Goal: Task Accomplishment & Management: Use online tool/utility

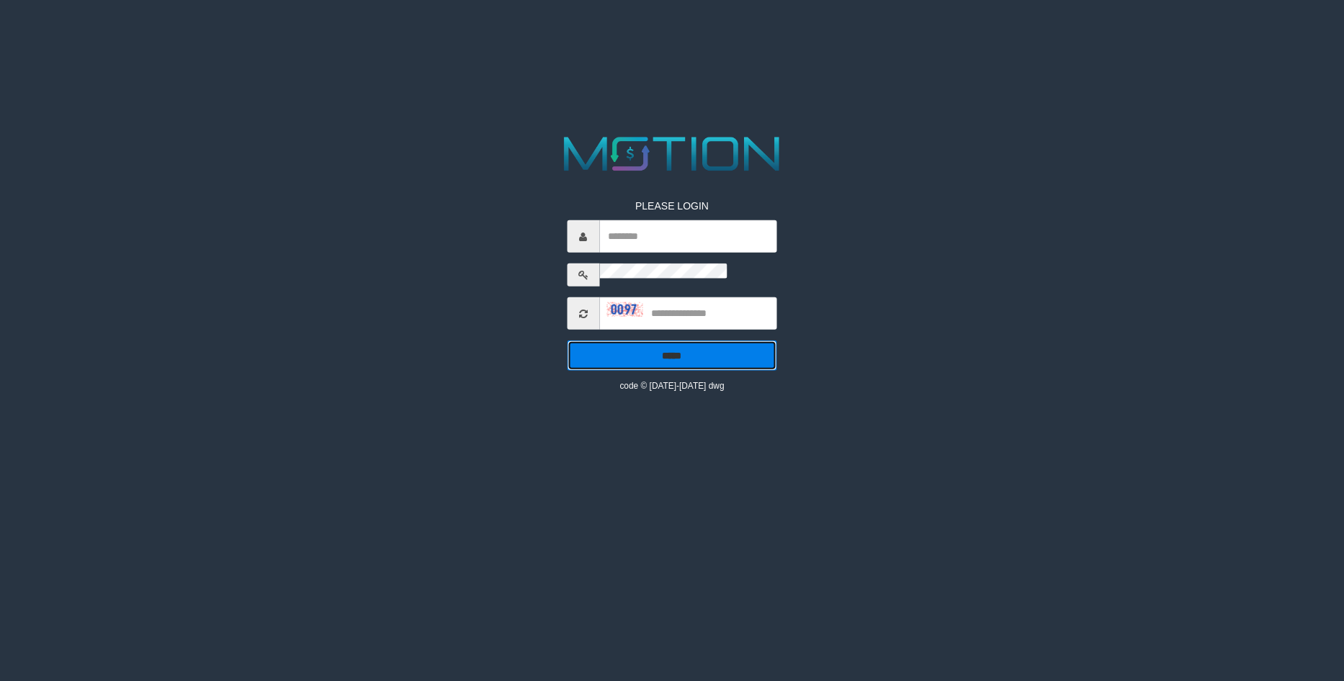
click at [671, 341] on input "*****" at bounding box center [672, 356] width 210 height 30
